Goal: Answer question/provide support

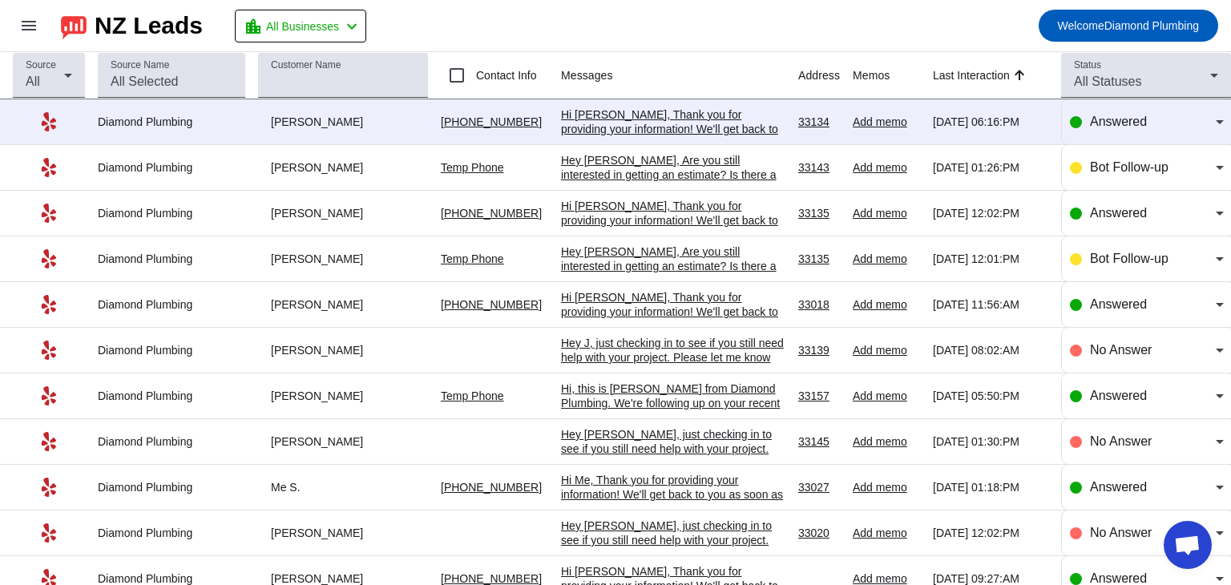
click at [592, 123] on div "Hi [PERSON_NAME], Thank you for providing your information! We'll get back to y…" at bounding box center [673, 128] width 224 height 43
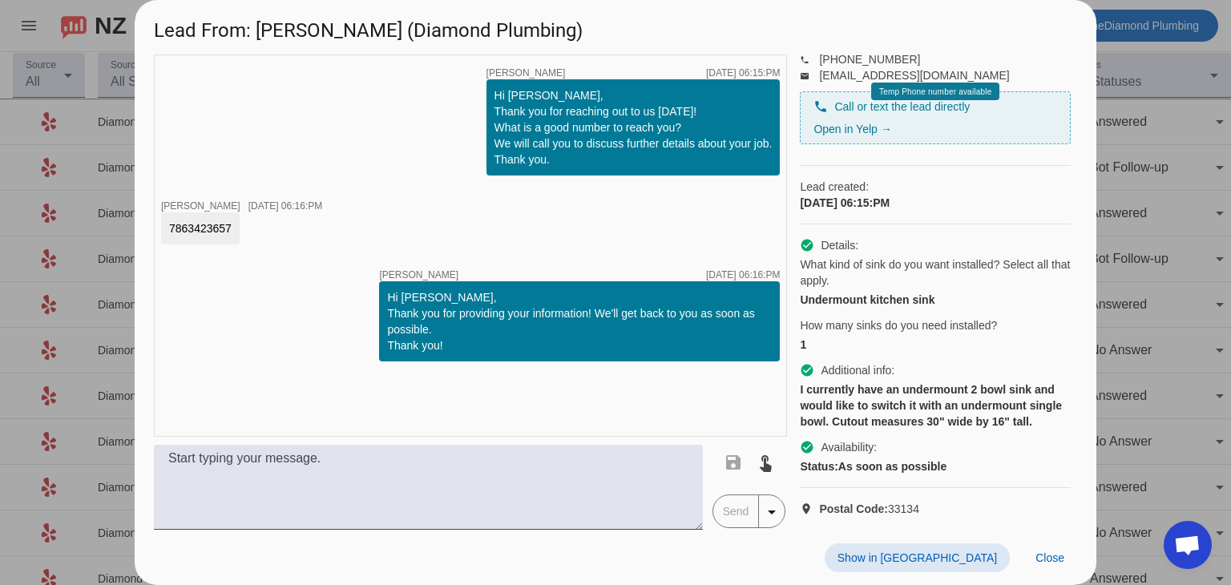
scroll to position [124, 0]
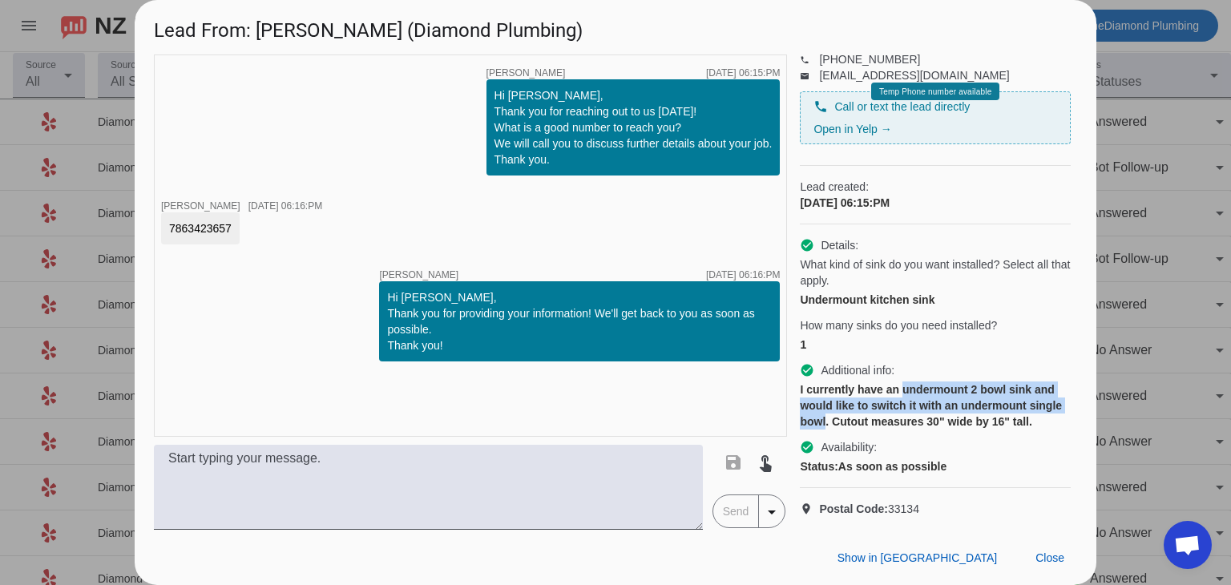
drag, startPoint x: 911, startPoint y: 362, endPoint x: 938, endPoint y: 392, distance: 39.7
click at [938, 392] on div "I currently have an undermount 2 bowl sink and would like to switch it with an …" at bounding box center [935, 406] width 271 height 48
copy div "undermount 2 bowl sink and would like to switch it with an undermount single bo…"
drag, startPoint x: 231, startPoint y: 228, endPoint x: 172, endPoint y: 226, distance: 59.4
click at [157, 231] on div "timer close [PERSON_NAME] [DATE] 06:15:PM Hi [PERSON_NAME], Thank you for reach…" at bounding box center [470, 246] width 633 height 382
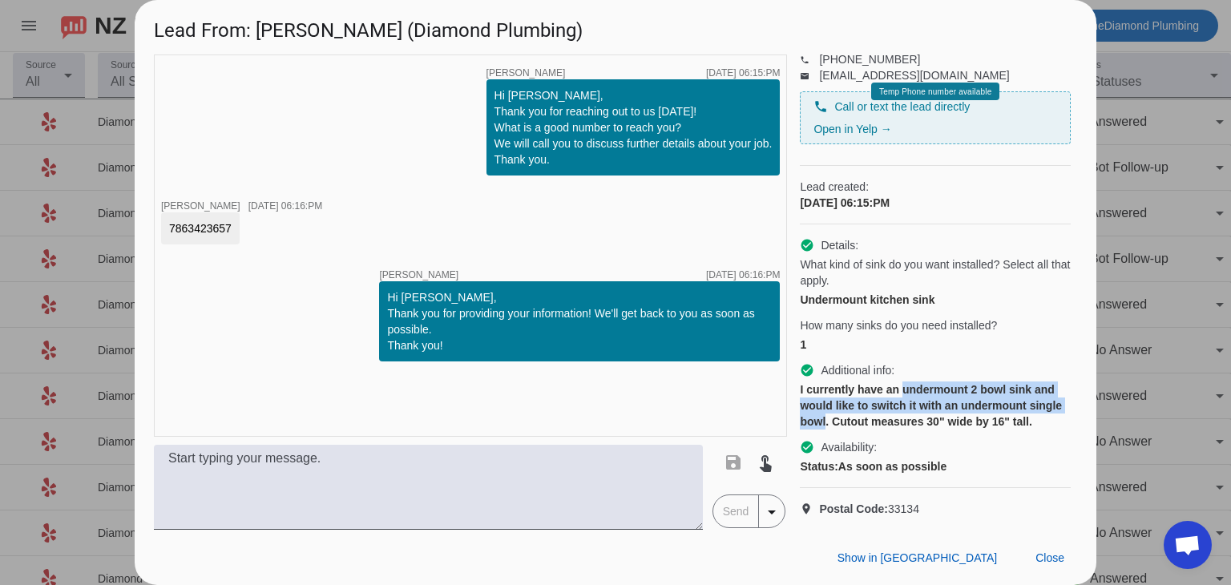
copy div "7863423657"
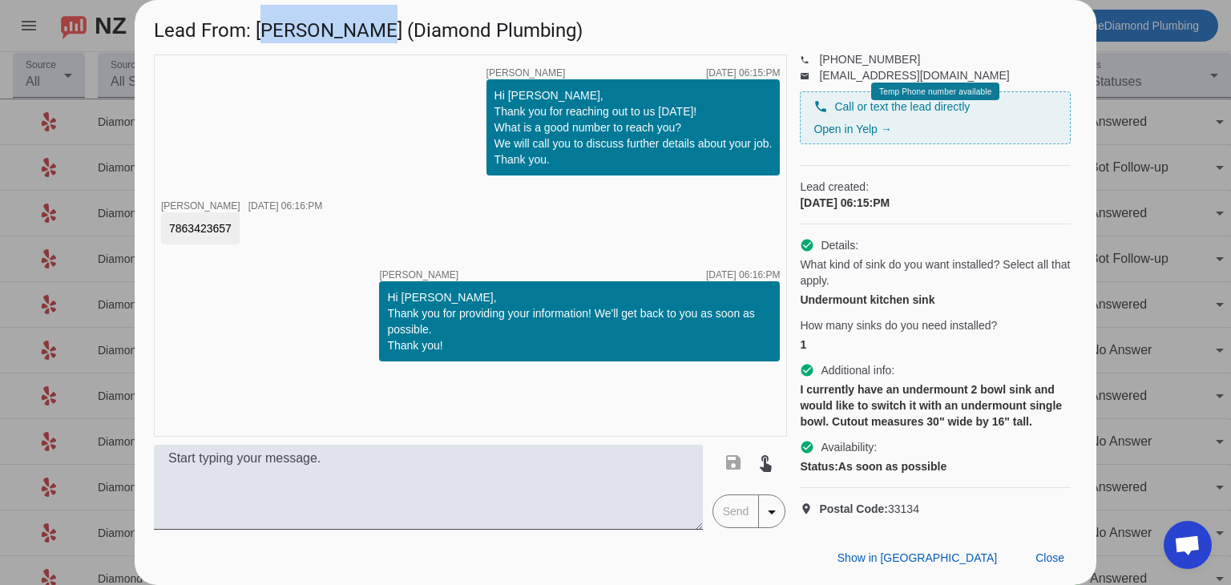
drag, startPoint x: 260, startPoint y: 29, endPoint x: 356, endPoint y: 30, distance: 96.2
click at [356, 30] on h1 "Lead From: [PERSON_NAME] (Diamond Plumbing)" at bounding box center [616, 27] width 962 height 54
copy h1 "[PERSON_NAME]"
click at [749, 18] on h1 "Lead From: [PERSON_NAME] (Diamond Plumbing)" at bounding box center [616, 27] width 962 height 54
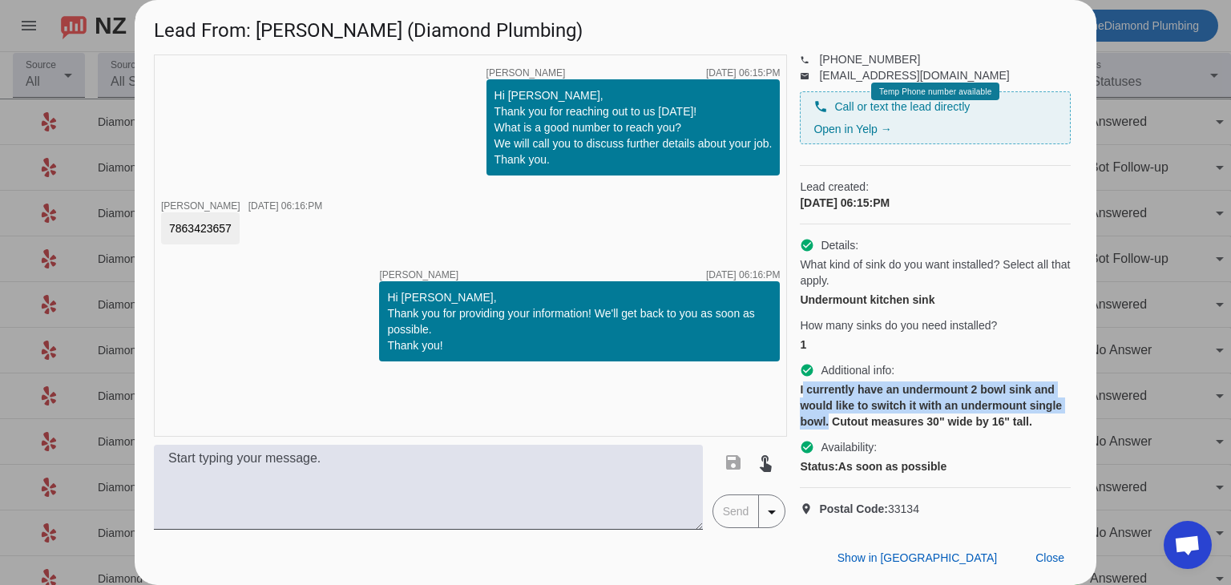
drag, startPoint x: 802, startPoint y: 363, endPoint x: 940, endPoint y: 395, distance: 141.6
click at [940, 395] on div "I currently have an undermount 2 bowl sink and would like to switch it with an …" at bounding box center [935, 406] width 271 height 48
click at [935, 397] on div "I currently have an undermount 2 bowl sink and would like to switch it with an …" at bounding box center [935, 406] width 271 height 48
drag, startPoint x: 939, startPoint y: 395, endPoint x: 797, endPoint y: 365, distance: 145.9
click at [797, 365] on div "timer close [PERSON_NAME] [DATE] 06:15:PM Hi [PERSON_NAME], Thank you for reach…" at bounding box center [615, 292] width 923 height 475
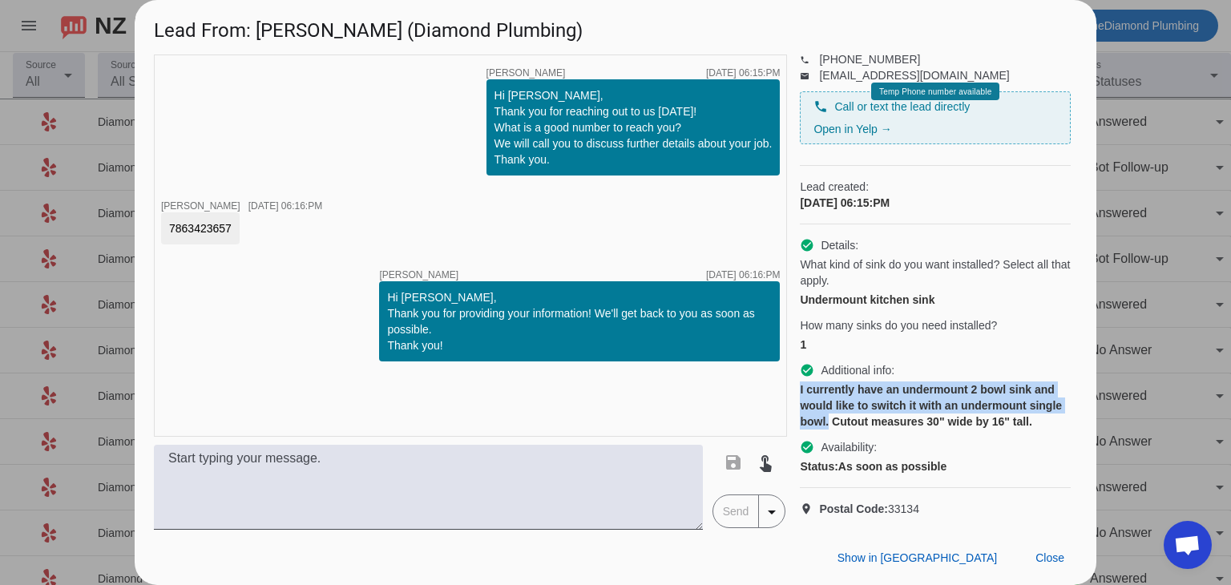
copy div "I currently have an undermount 2 bowl sink and would like to switch it with an …"
click at [1053, 552] on span "Close" at bounding box center [1050, 558] width 29 height 13
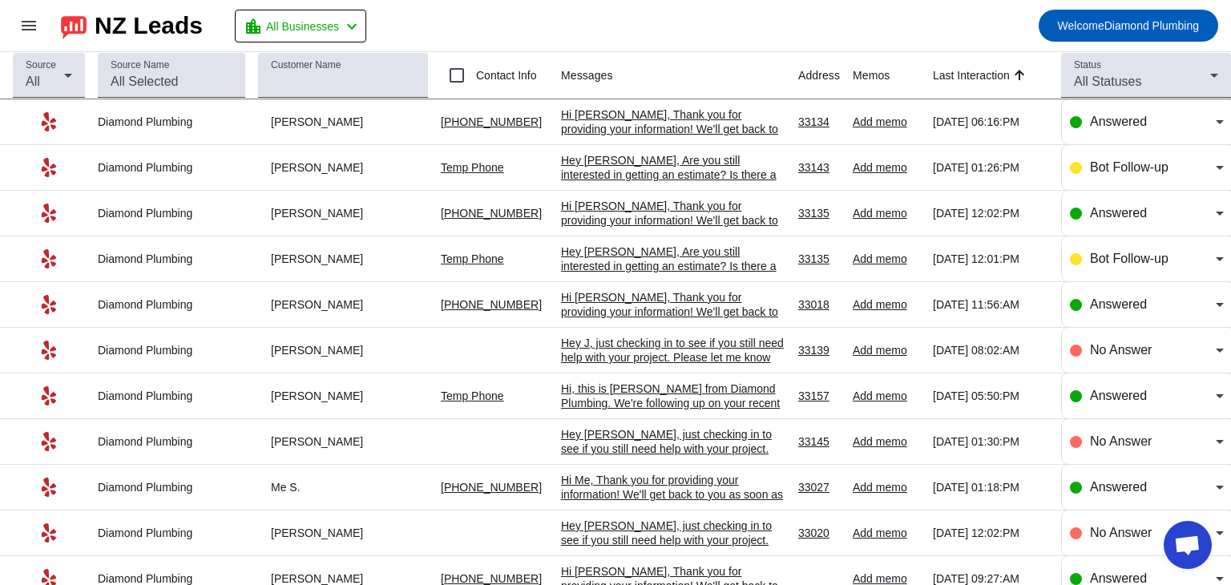
click at [663, 12] on mat-toolbar-row "menu NZ Leads location_city All Businesses chevron_left Welcome Diamond Plumbing" at bounding box center [615, 25] width 1231 height 51
click at [645, 116] on div "Hi [PERSON_NAME], Thank you for providing your information! We'll get back to y…" at bounding box center [673, 128] width 224 height 43
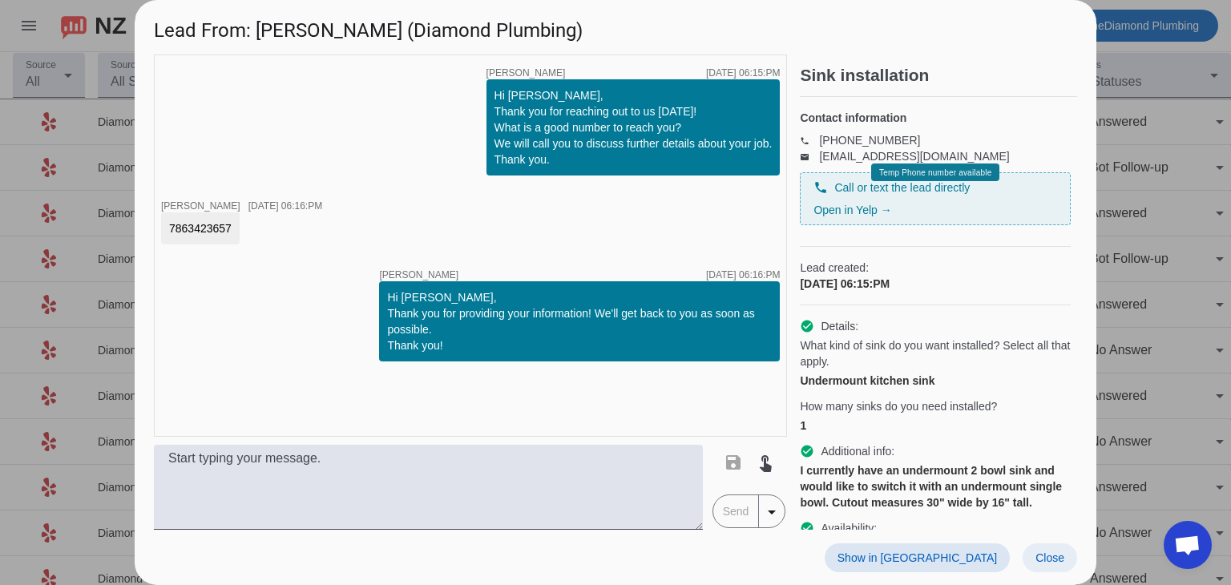
click at [1055, 568] on span at bounding box center [1050, 557] width 55 height 29
